Goal: Check status: Check status

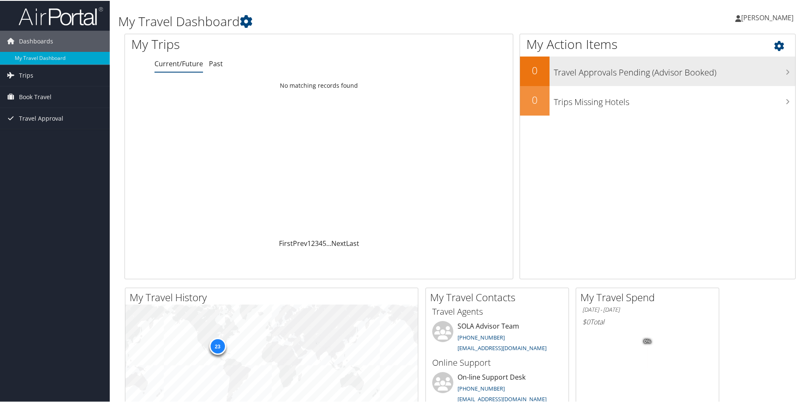
click at [633, 65] on h3 "Travel Approvals Pending (Advisor Booked)" at bounding box center [675, 70] width 242 height 16
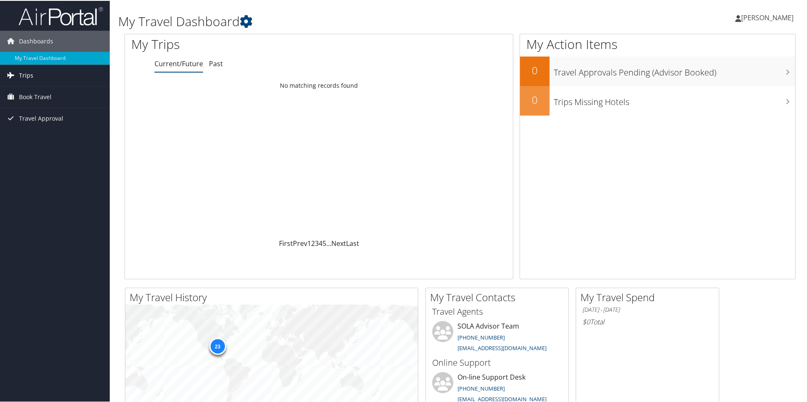
click at [21, 72] on span "Trips" at bounding box center [26, 74] width 14 height 21
